Goal: Task Accomplishment & Management: Use online tool/utility

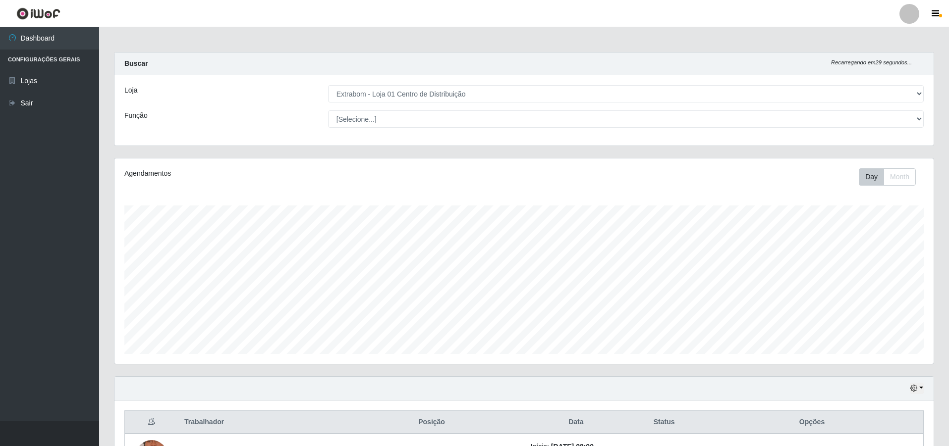
select select "435"
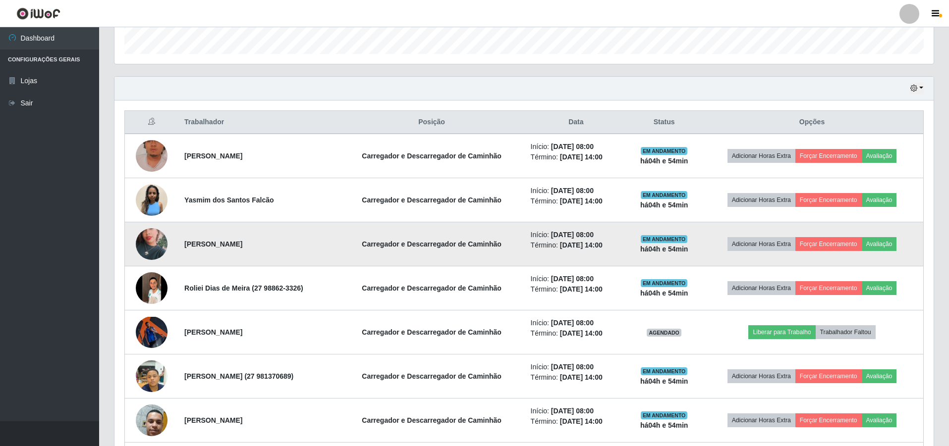
scroll to position [278, 0]
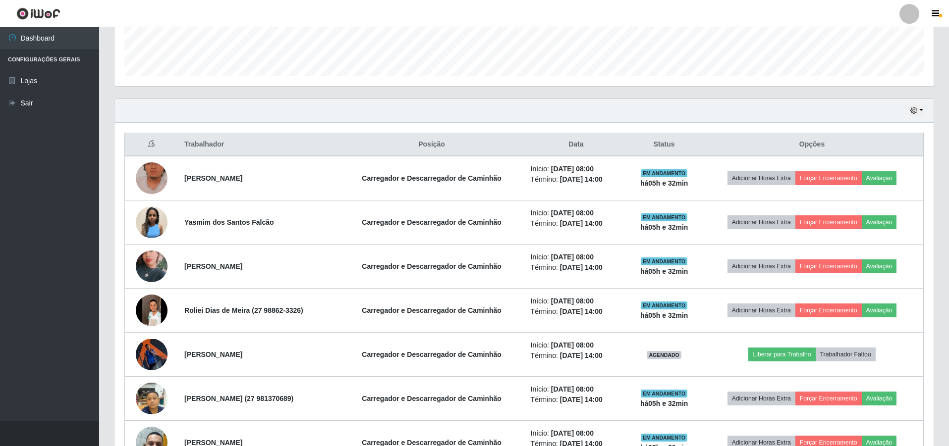
click at [433, 99] on div "Hoje 1 dia 3 dias 1 Semana Não encerrados" at bounding box center [523, 111] width 819 height 24
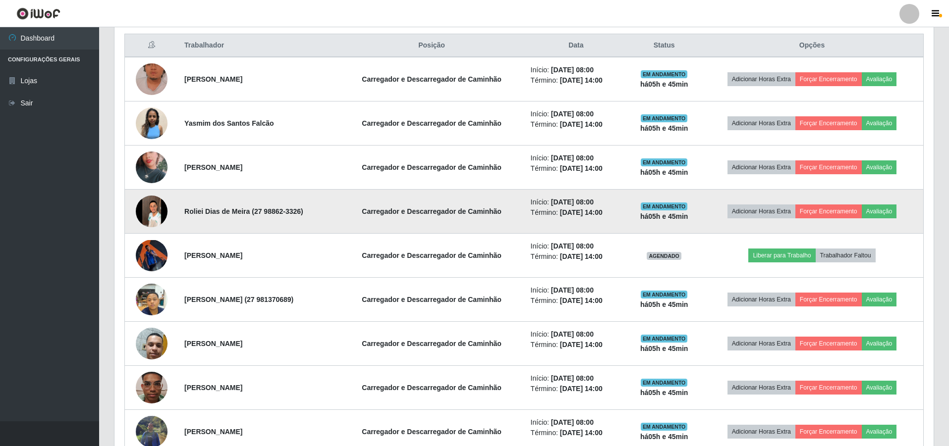
scroll to position [427, 0]
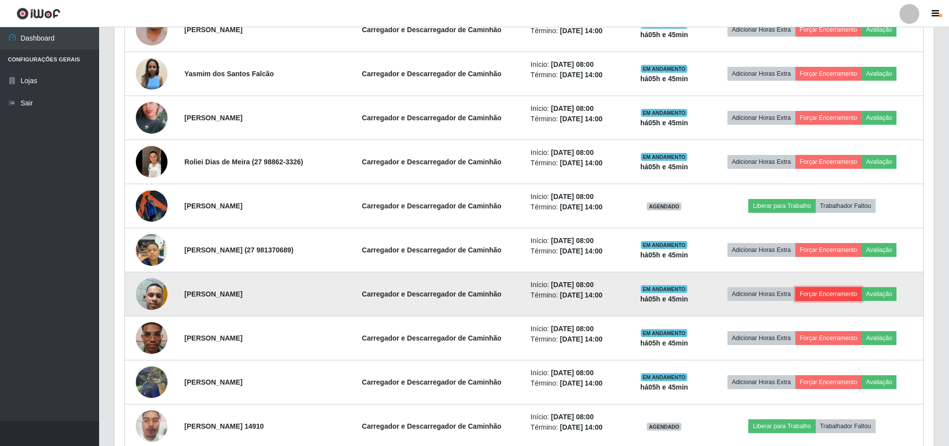
click at [839, 292] on button "Forçar Encerramento" at bounding box center [828, 294] width 66 height 14
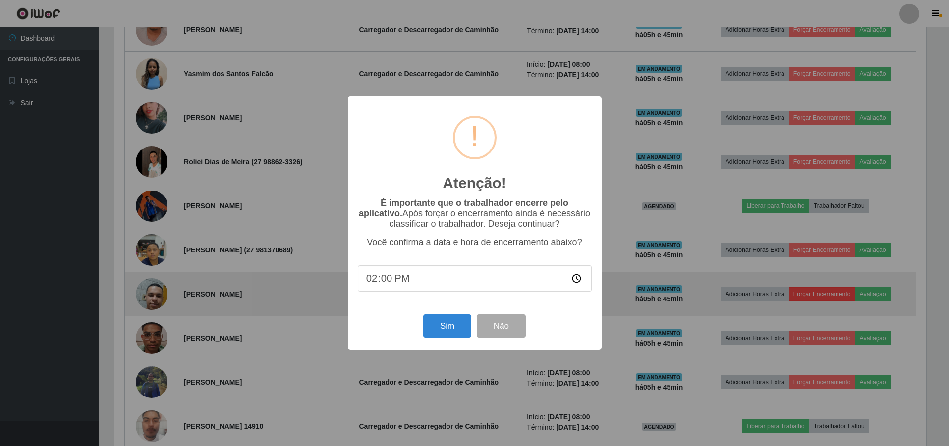
scroll to position [206, 814]
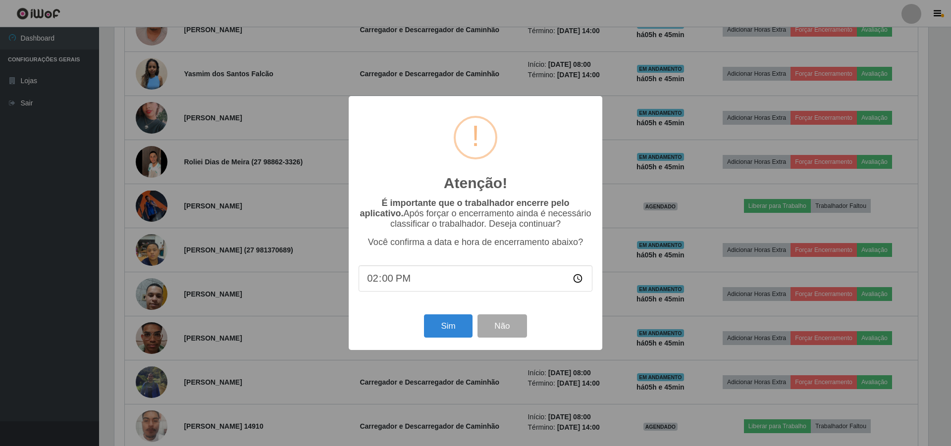
click at [577, 281] on input "14:00" at bounding box center [476, 279] width 234 height 26
click at [382, 281] on input "13:00" at bounding box center [476, 279] width 234 height 26
click at [581, 281] on input "13:00" at bounding box center [476, 279] width 234 height 26
type input "13:45"
click at [460, 328] on button "Sim" at bounding box center [448, 326] width 48 height 23
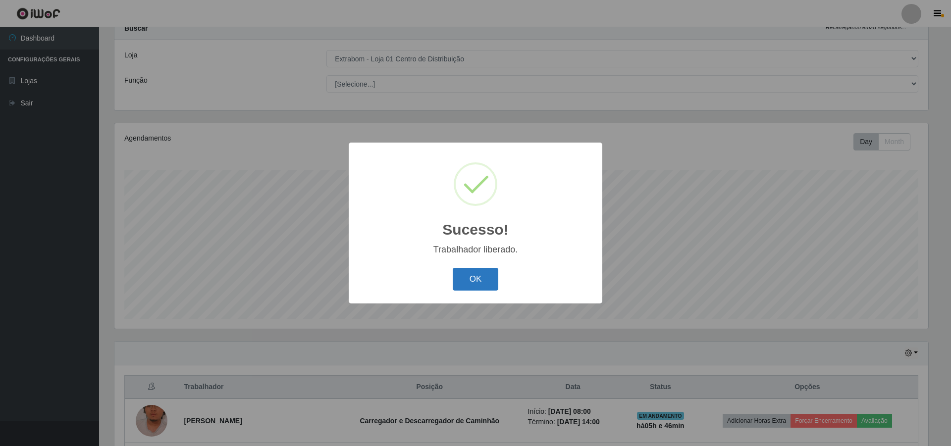
click at [490, 283] on button "OK" at bounding box center [476, 279] width 46 height 23
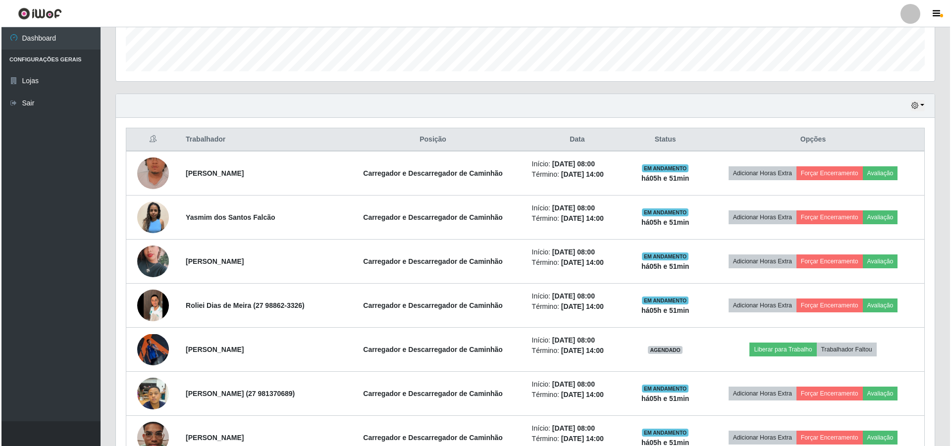
scroll to position [332, 0]
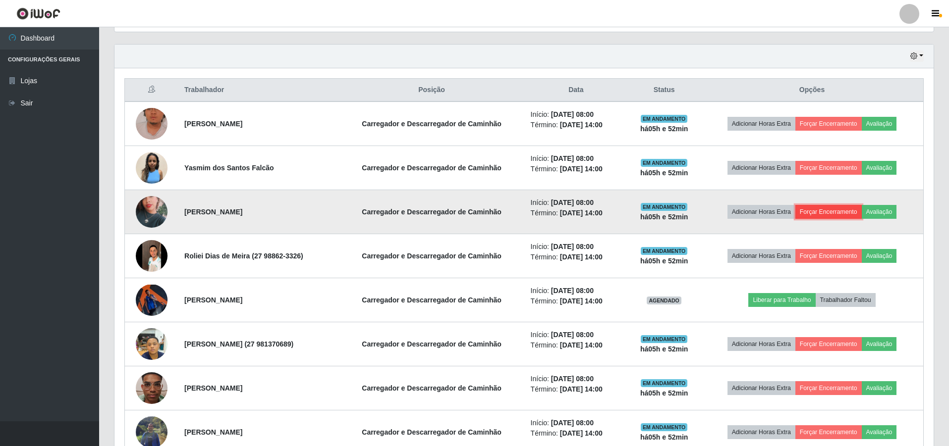
click at [835, 216] on button "Forçar Encerramento" at bounding box center [828, 212] width 66 height 14
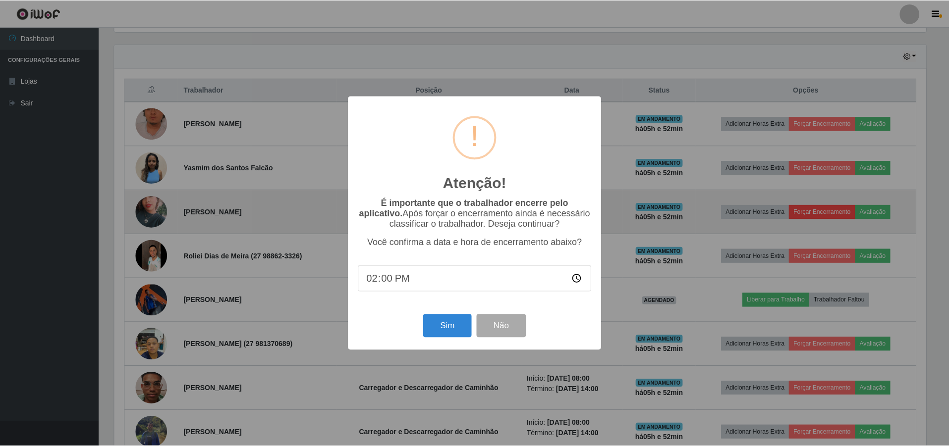
scroll to position [206, 814]
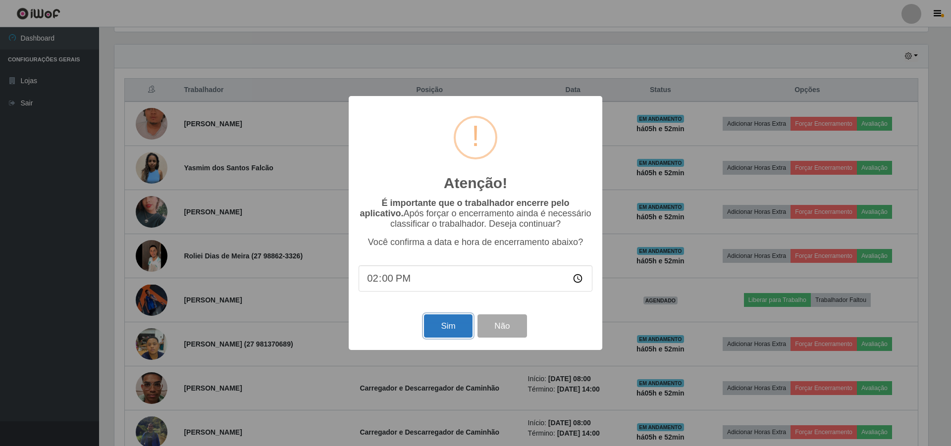
click at [452, 319] on button "Sim" at bounding box center [448, 326] width 48 height 23
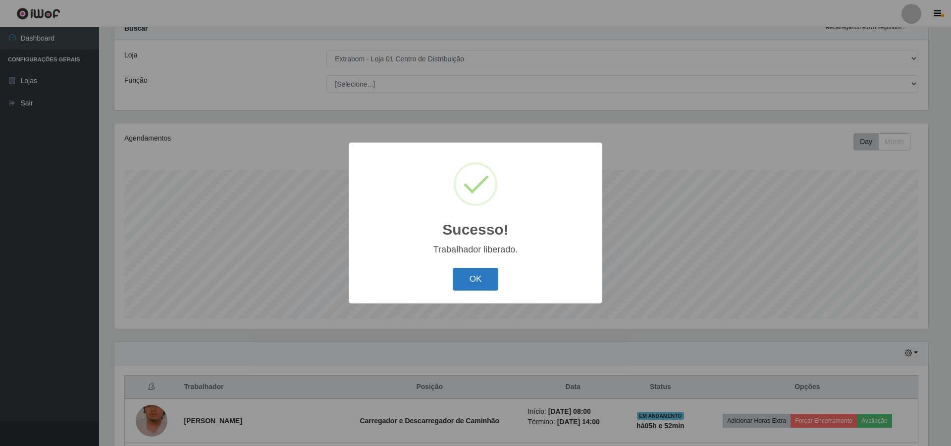
click at [477, 269] on button "OK" at bounding box center [476, 279] width 46 height 23
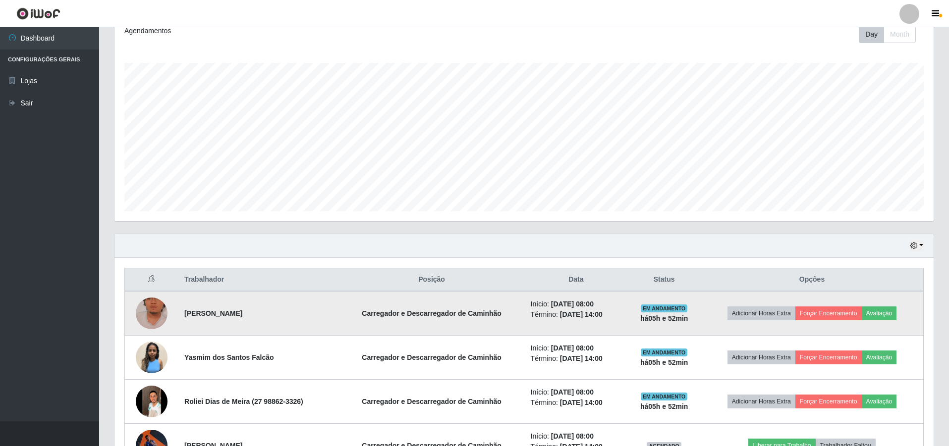
scroll to position [184, 0]
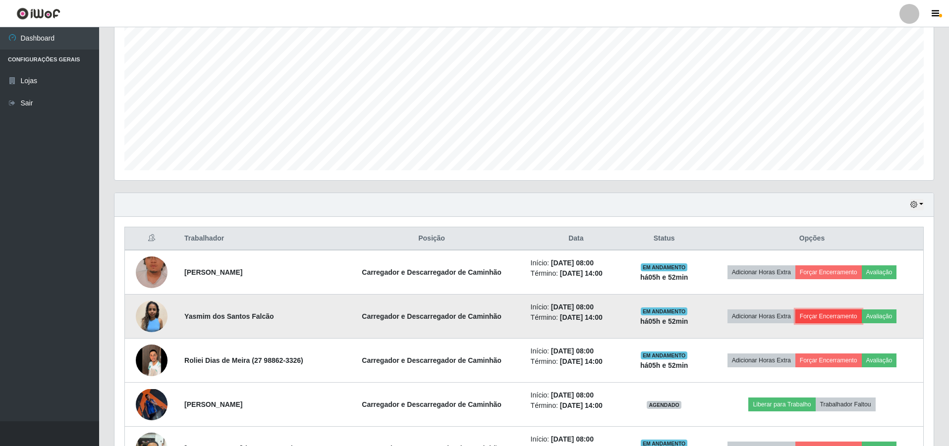
click at [838, 316] on button "Forçar Encerramento" at bounding box center [828, 317] width 66 height 14
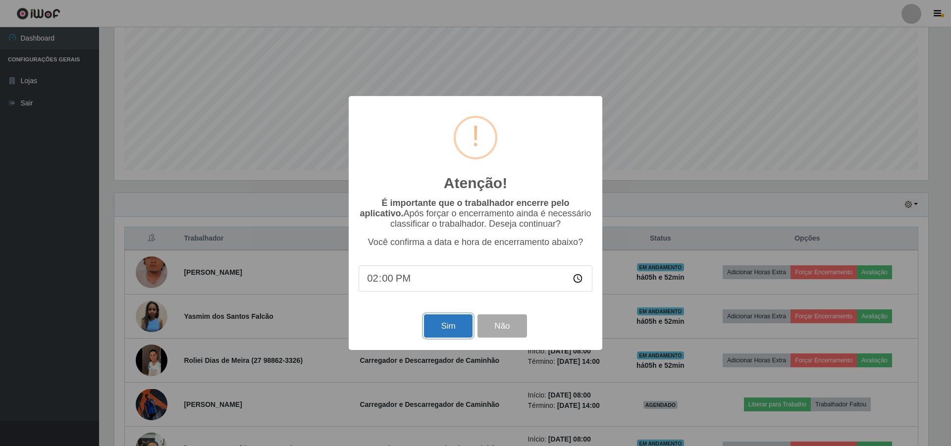
click at [435, 328] on button "Sim" at bounding box center [448, 326] width 48 height 23
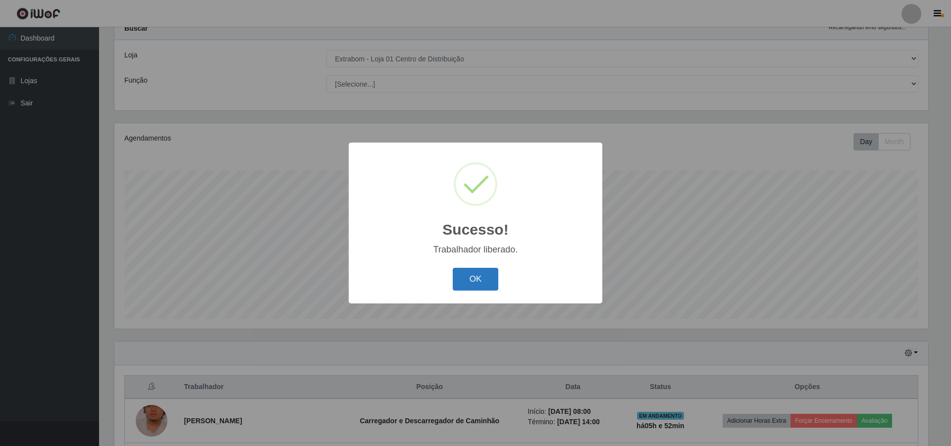
click at [471, 282] on button "OK" at bounding box center [476, 279] width 46 height 23
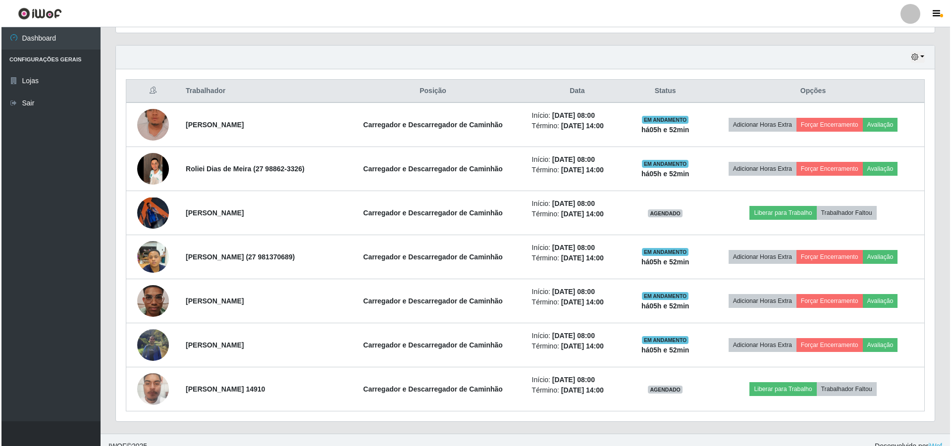
scroll to position [332, 0]
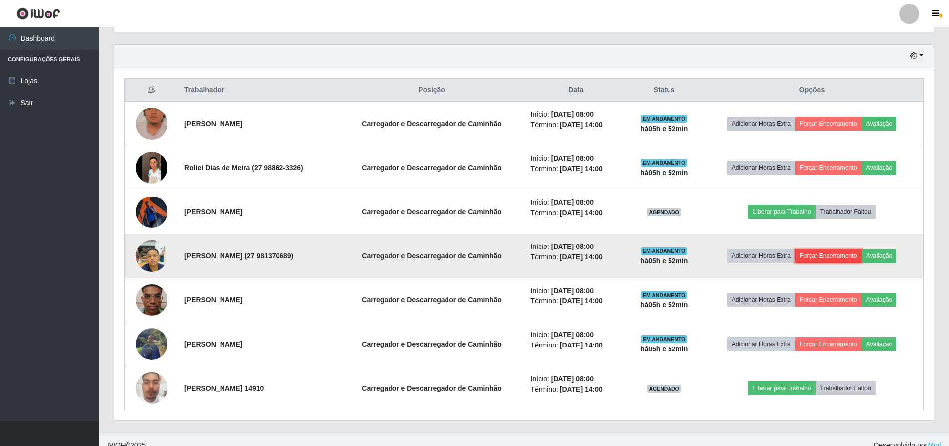
click at [826, 258] on button "Forçar Encerramento" at bounding box center [828, 256] width 66 height 14
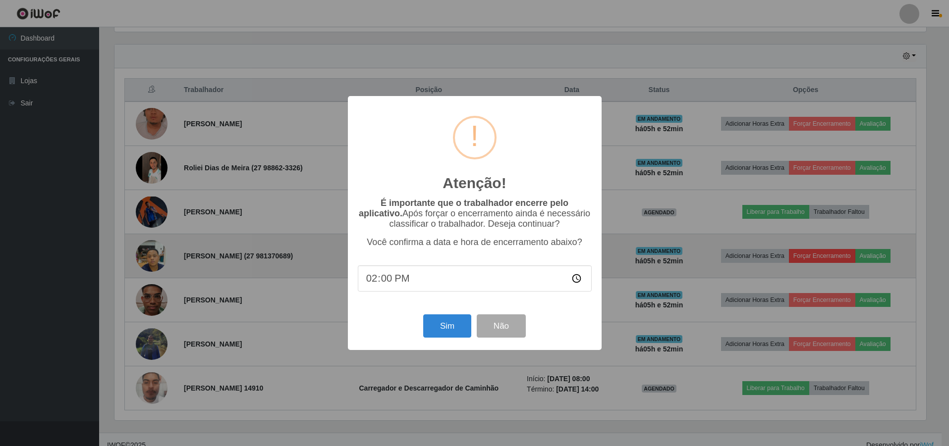
scroll to position [206, 814]
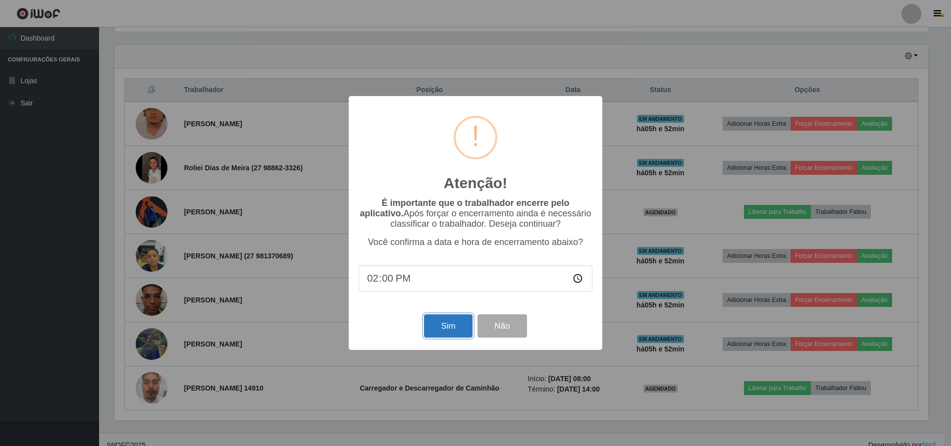
click at [454, 329] on button "Sim" at bounding box center [448, 326] width 48 height 23
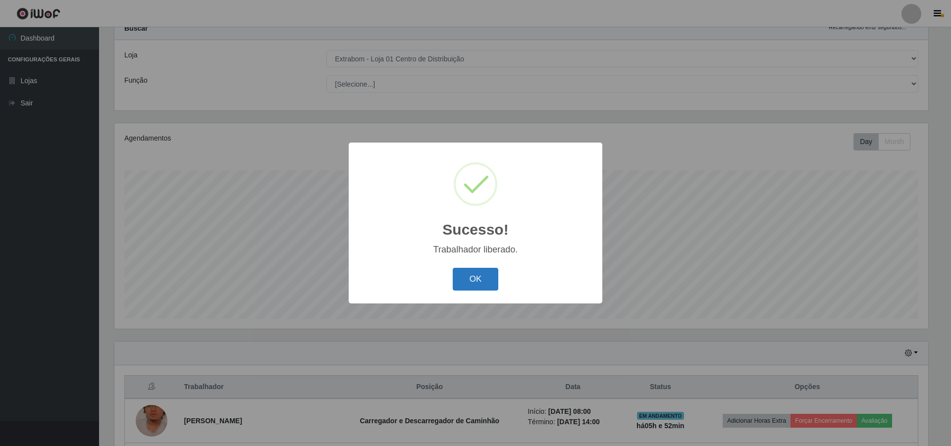
click at [477, 274] on button "OK" at bounding box center [476, 279] width 46 height 23
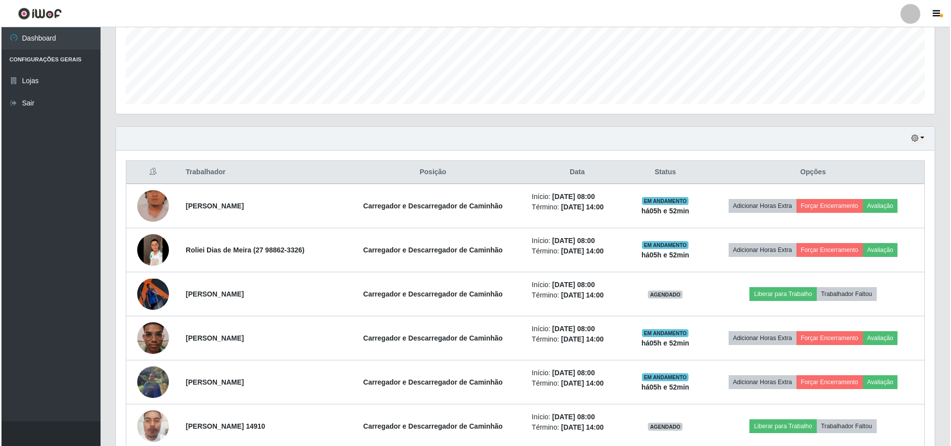
scroll to position [0, 0]
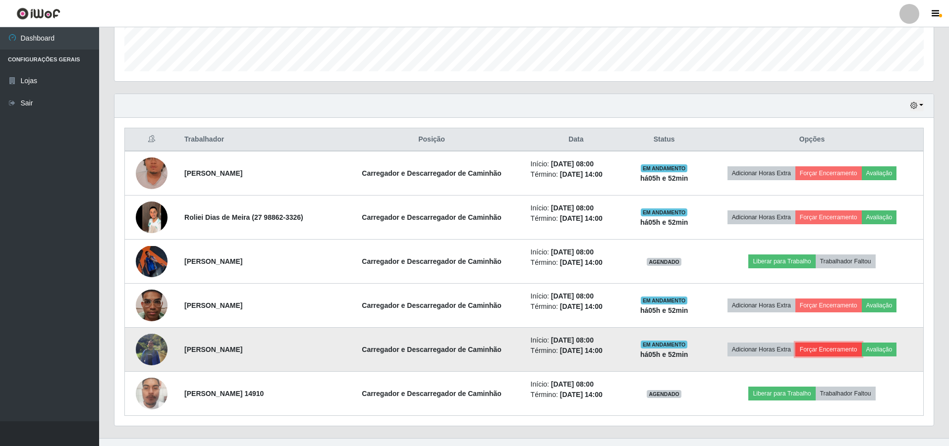
click at [833, 349] on button "Forçar Encerramento" at bounding box center [828, 350] width 66 height 14
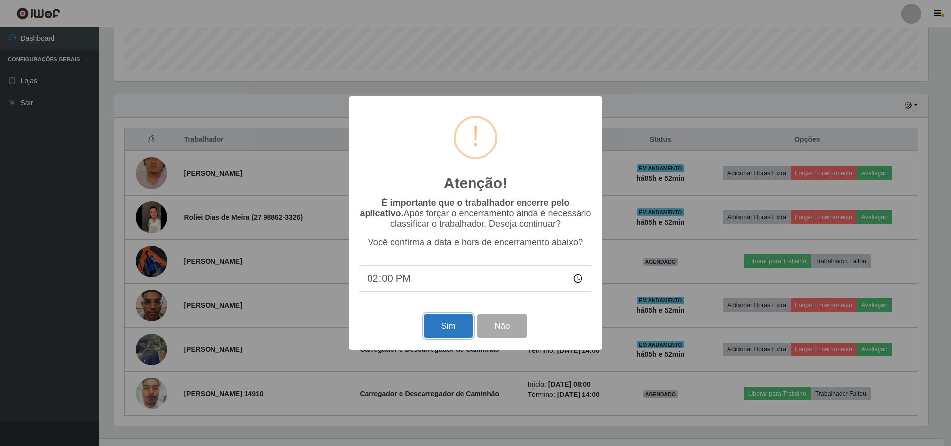
click at [425, 318] on button "Sim" at bounding box center [448, 326] width 48 height 23
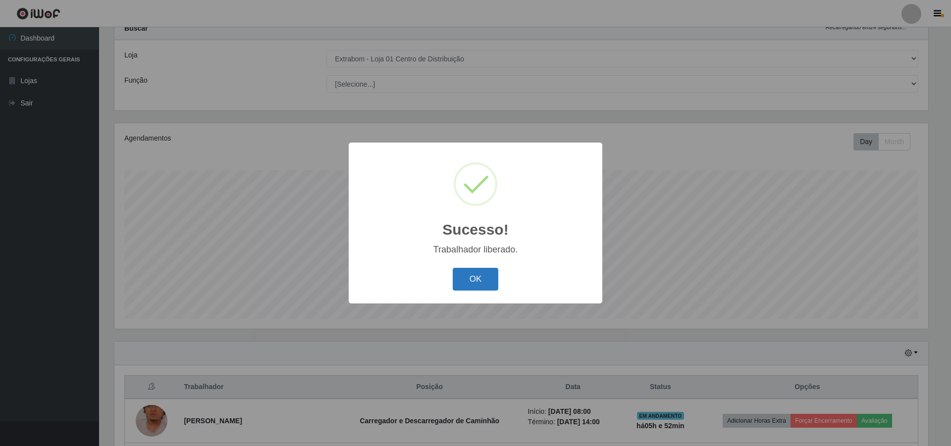
click at [474, 281] on button "OK" at bounding box center [476, 279] width 46 height 23
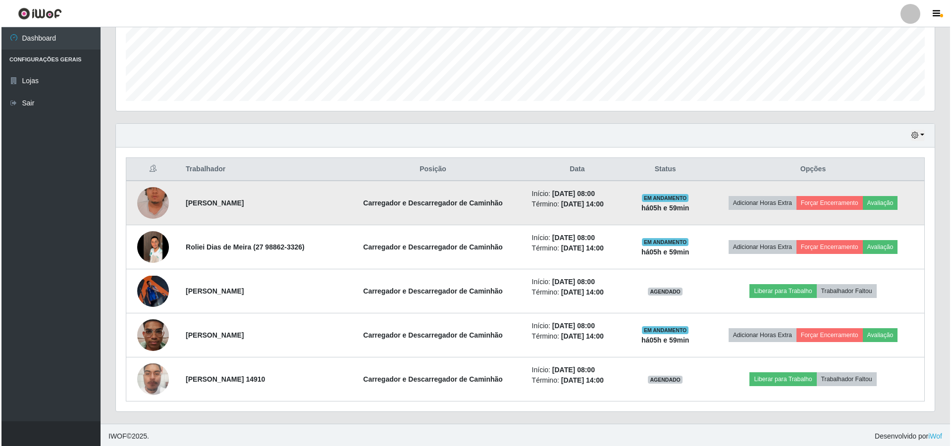
scroll to position [256, 0]
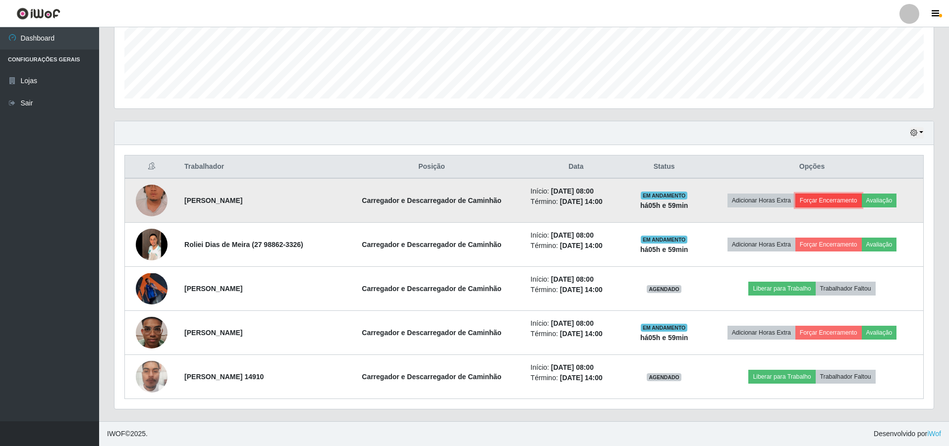
click at [816, 200] on button "Forçar Encerramento" at bounding box center [828, 201] width 66 height 14
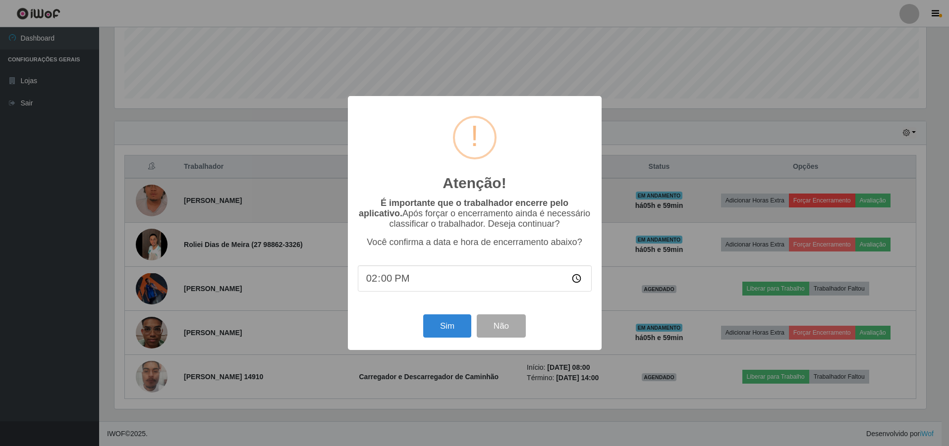
scroll to position [206, 814]
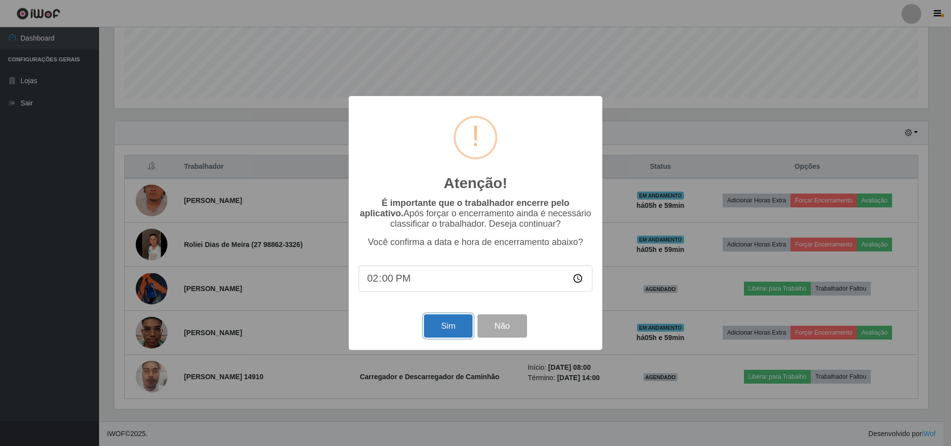
click at [462, 321] on button "Sim" at bounding box center [448, 326] width 48 height 23
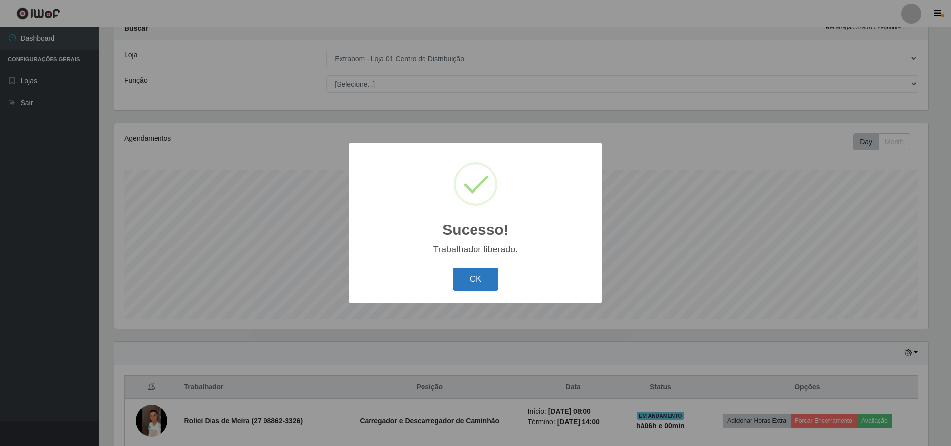
click at [475, 276] on button "OK" at bounding box center [476, 279] width 46 height 23
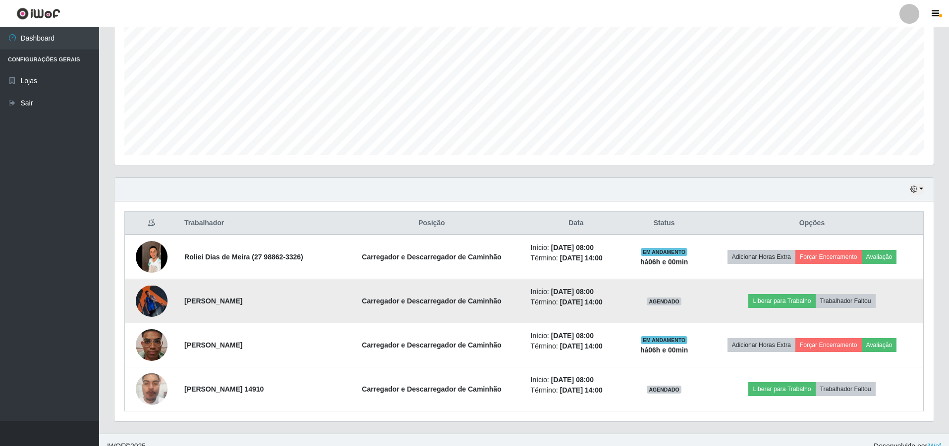
scroll to position [212, 0]
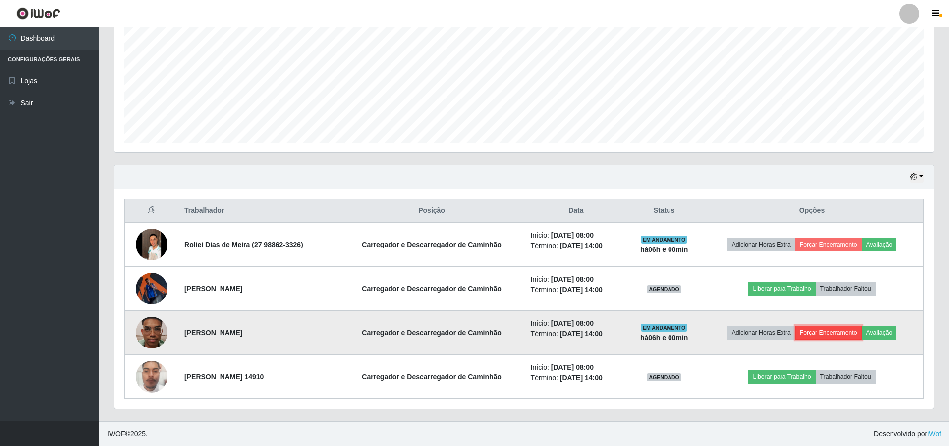
click at [823, 331] on button "Forçar Encerramento" at bounding box center [828, 333] width 66 height 14
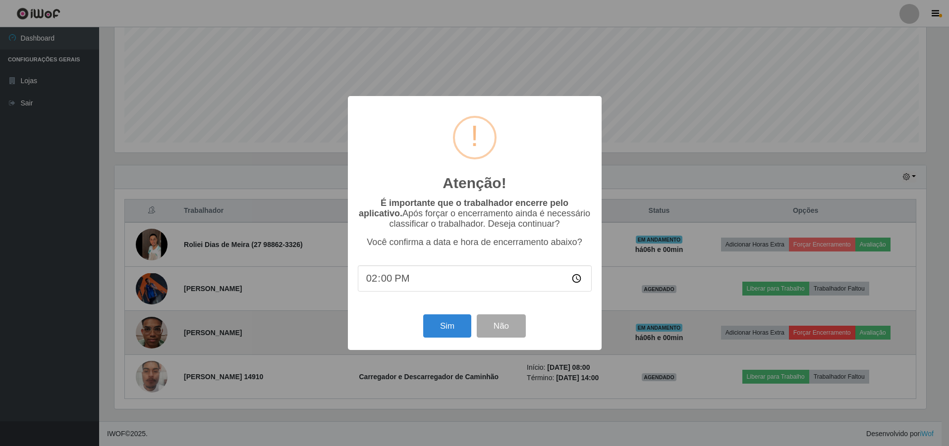
scroll to position [206, 814]
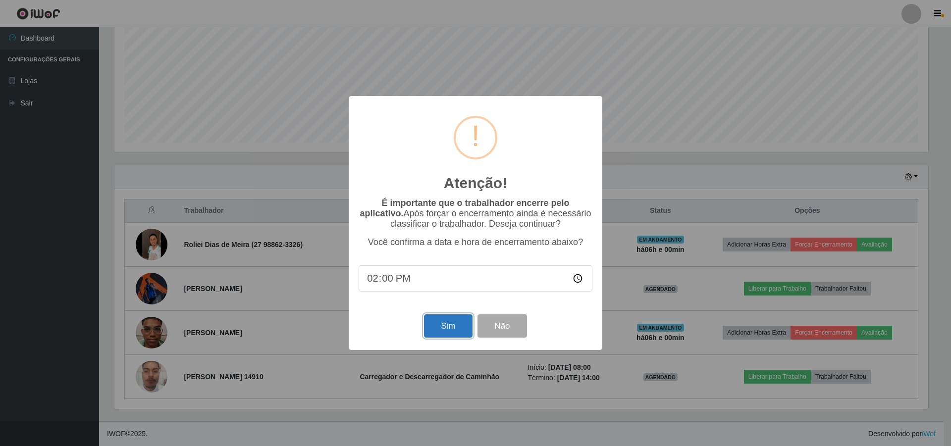
click at [456, 329] on button "Sim" at bounding box center [448, 326] width 48 height 23
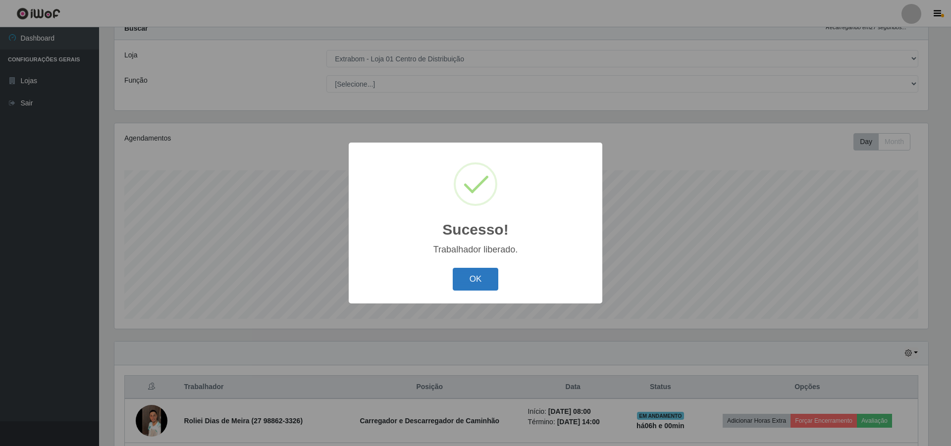
click at [464, 290] on button "OK" at bounding box center [476, 279] width 46 height 23
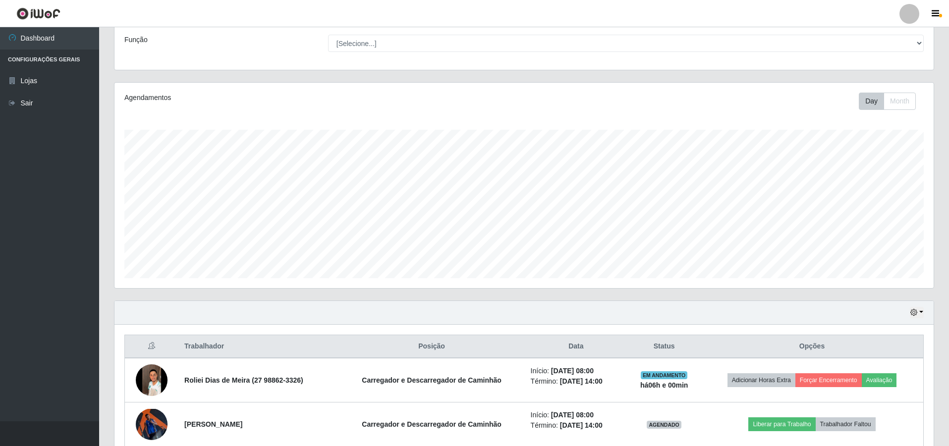
scroll to position [167, 0]
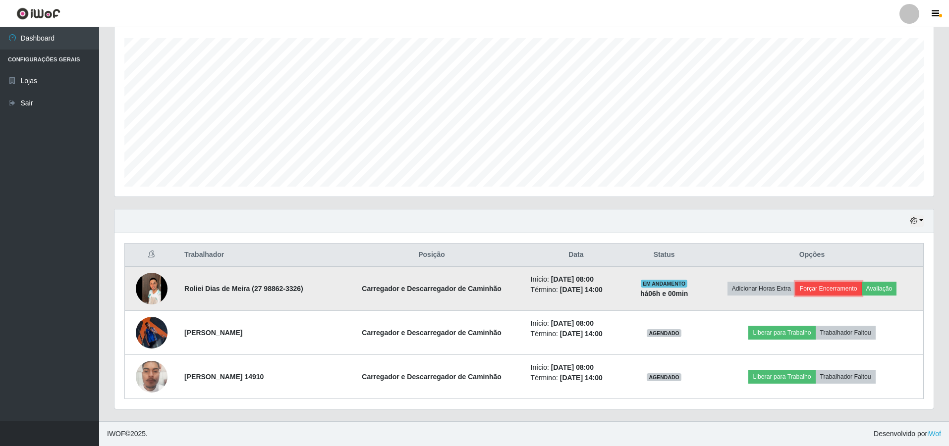
click at [842, 288] on button "Forçar Encerramento" at bounding box center [828, 289] width 66 height 14
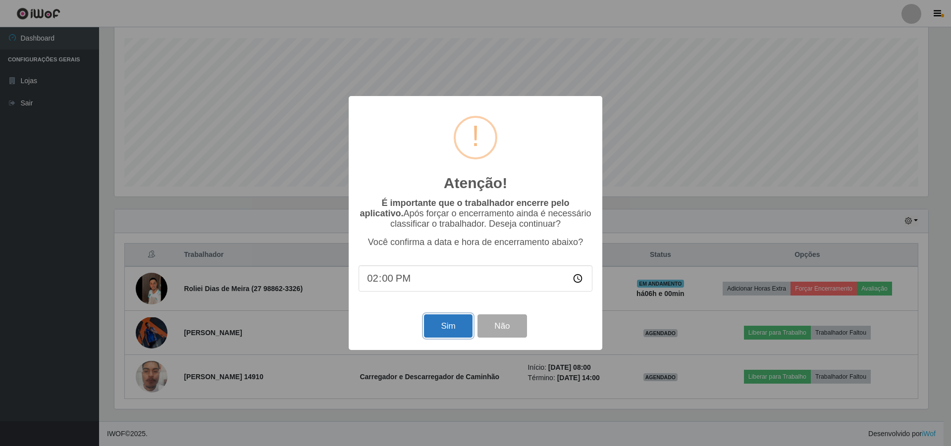
click at [432, 322] on button "Sim" at bounding box center [448, 326] width 48 height 23
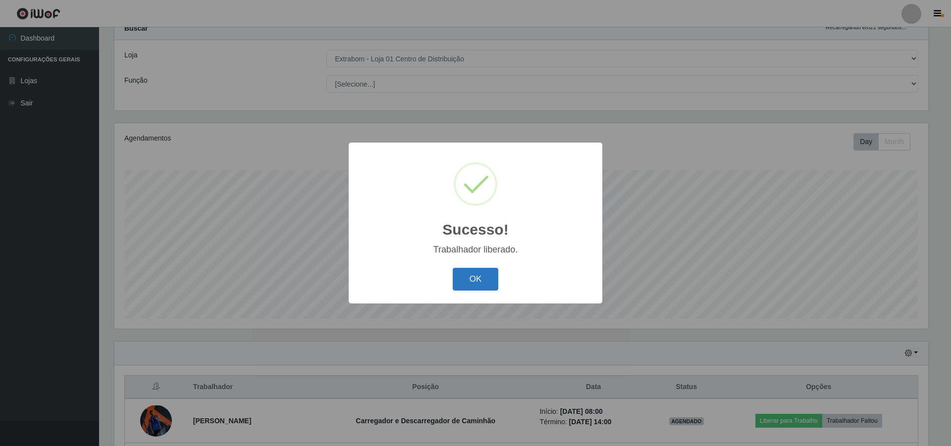
click at [465, 280] on button "OK" at bounding box center [476, 279] width 46 height 23
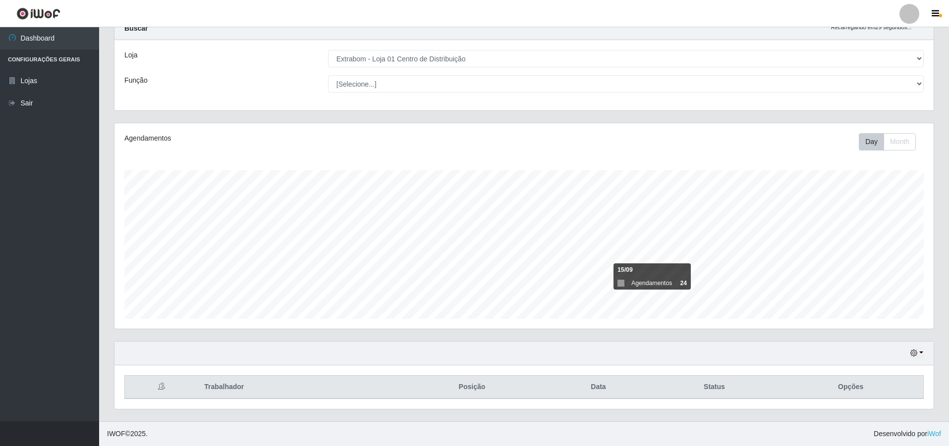
scroll to position [35, 0]
